Goal: Task Accomplishment & Management: Complete application form

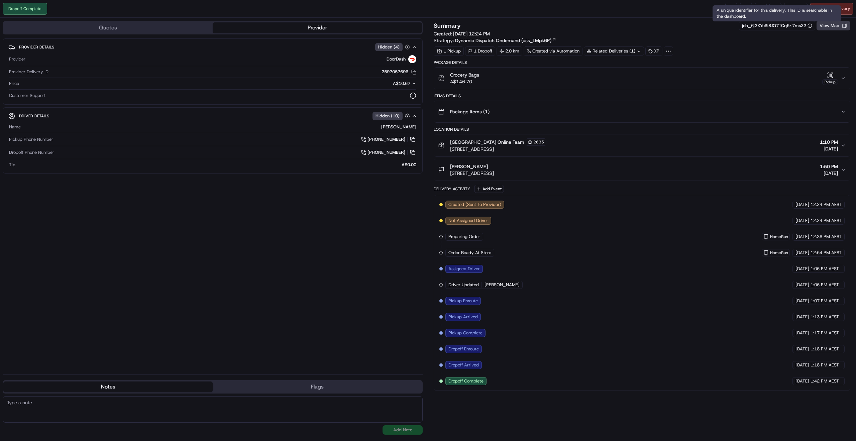
click at [774, 9] on div "A unique identifier for this delivery. This ID is searchable in the dashboard. …" at bounding box center [777, 13] width 128 height 16
click at [772, 11] on link at bounding box center [776, 9] width 12 height 12
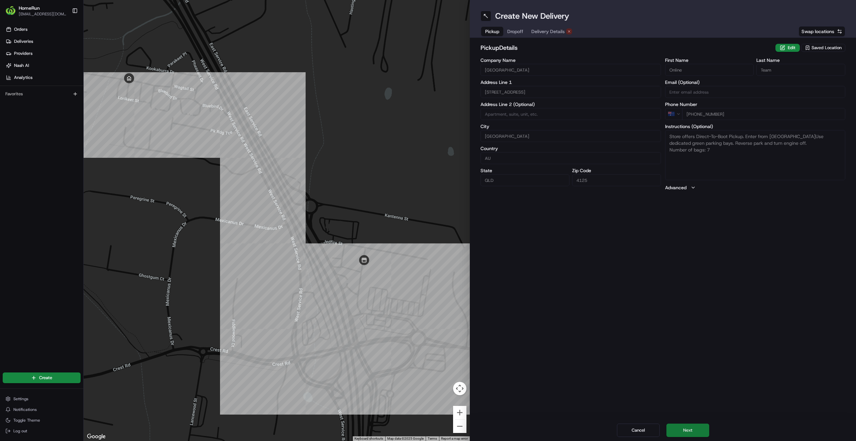
click at [699, 429] on button "Next" at bounding box center [688, 430] width 43 height 13
click at [696, 429] on button "Next" at bounding box center [688, 430] width 43 height 13
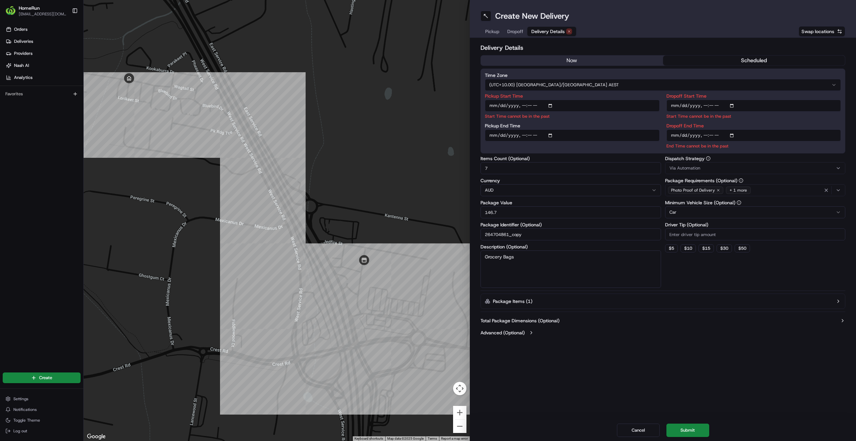
click at [552, 107] on input "Pickup Start Time" at bounding box center [572, 106] width 175 height 12
type input "[DATE]T15:00"
drag, startPoint x: 776, startPoint y: 332, endPoint x: 770, endPoint y: 317, distance: 15.5
click at [774, 331] on button "Advanced (Optional)" at bounding box center [663, 332] width 365 height 7
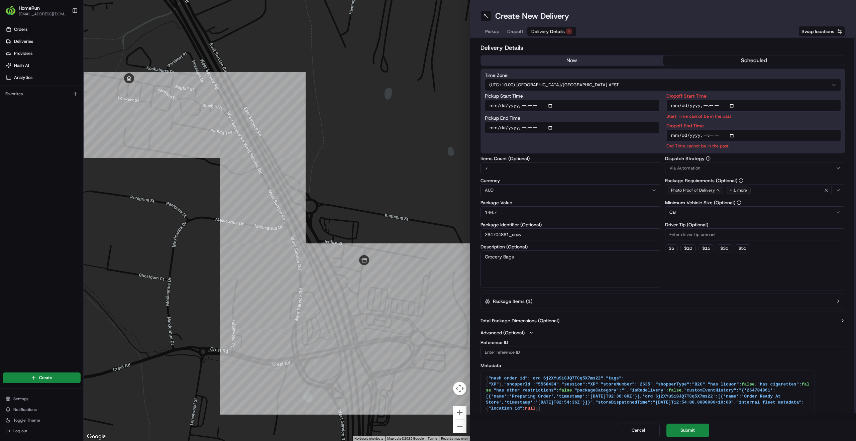
click at [733, 106] on input "Dropoff Start Time" at bounding box center [754, 106] width 175 height 12
type input "[DATE]T15:10"
click at [719, 272] on div "Dispatch Strategy Via Automation Package Requirements (Optional) Photo Proof of…" at bounding box center [755, 222] width 181 height 132
click at [734, 136] on input "Dropoff End Time" at bounding box center [754, 135] width 175 height 12
type input "[DATE]T16:00"
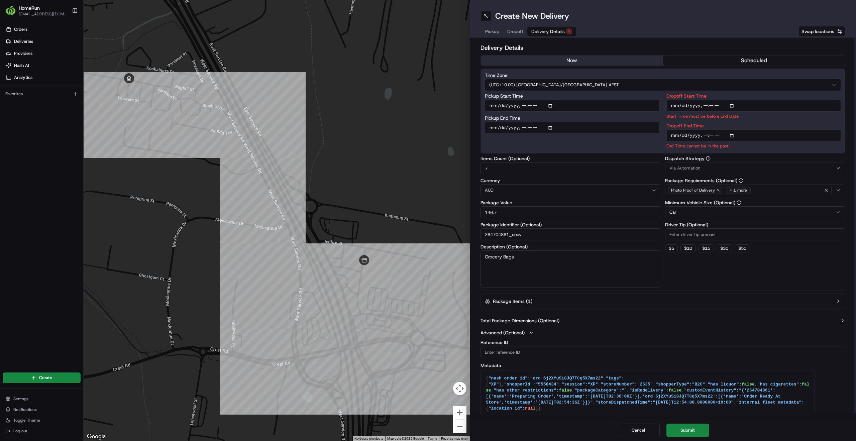
drag, startPoint x: 755, startPoint y: 265, endPoint x: 763, endPoint y: 259, distance: 10.1
click at [755, 265] on div "Dispatch Strategy Via Automation Package Requirements (Optional) Photo Proof of…" at bounding box center [755, 222] width 181 height 132
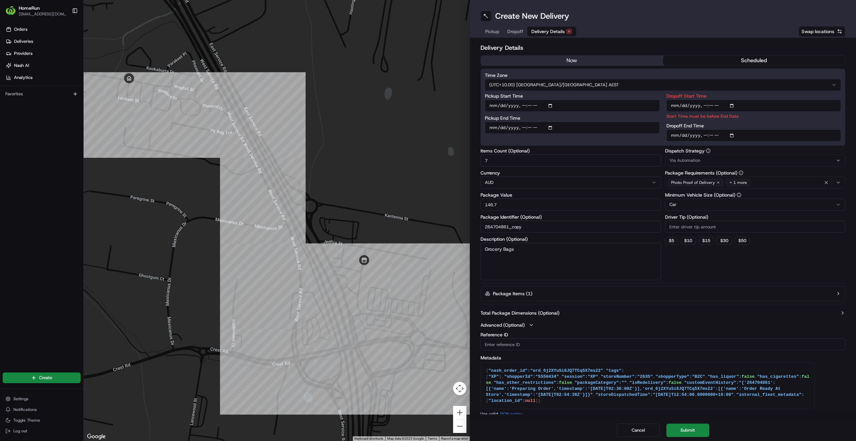
click at [733, 109] on input "Dropoff Start Time" at bounding box center [754, 106] width 175 height 12
click at [733, 105] on input "Dropoff Start Time" at bounding box center [754, 106] width 175 height 12
type input "[DATE]T15:14"
click at [746, 269] on div "Dispatch Strategy Via Automation Package Requirements (Optional) Photo Proof of…" at bounding box center [755, 215] width 181 height 132
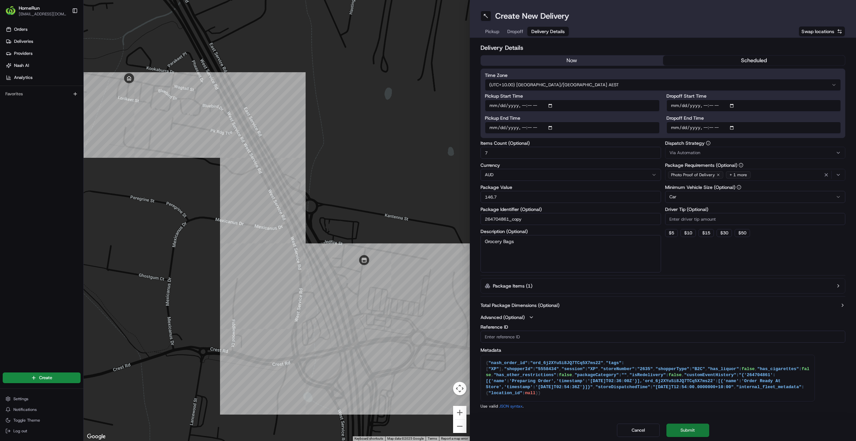
click at [694, 432] on button "Submit" at bounding box center [688, 430] width 43 height 13
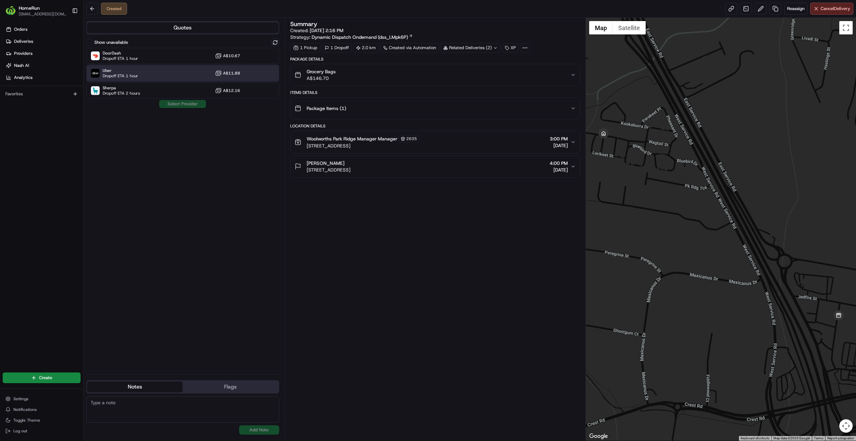
click at [147, 73] on div "Uber Dropoff ETA 1 hour A$11.88" at bounding box center [182, 73] width 193 height 16
click at [191, 104] on button "Assign Provider" at bounding box center [182, 104] width 47 height 8
